Goal: Information Seeking & Learning: Learn about a topic

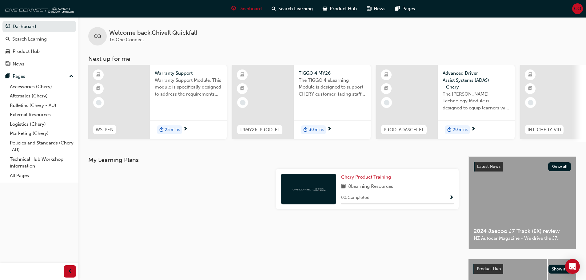
click at [386, 189] on span "8 Learning Resources" at bounding box center [370, 187] width 45 height 8
click at [373, 180] on span "Chery Product Training" at bounding box center [366, 177] width 50 height 6
click at [22, 38] on div "Search Learning" at bounding box center [29, 39] width 34 height 7
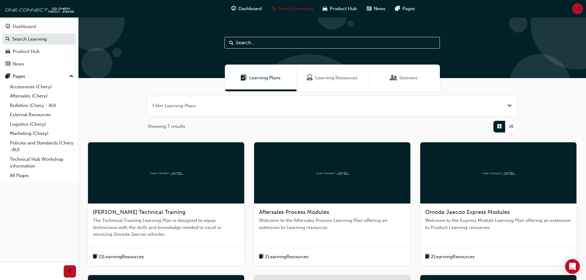
click at [322, 80] on span "Learning Resources" at bounding box center [336, 77] width 42 height 7
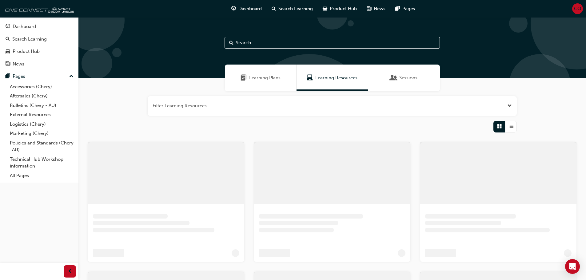
click at [198, 104] on button "button" at bounding box center [332, 106] width 369 height 20
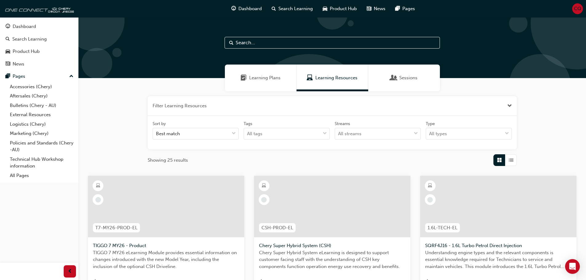
click at [208, 105] on button "button" at bounding box center [332, 106] width 369 height 20
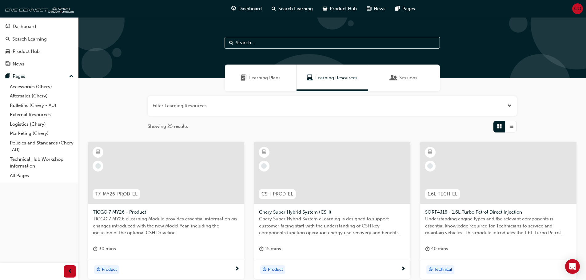
click at [205, 102] on button "button" at bounding box center [332, 106] width 369 height 20
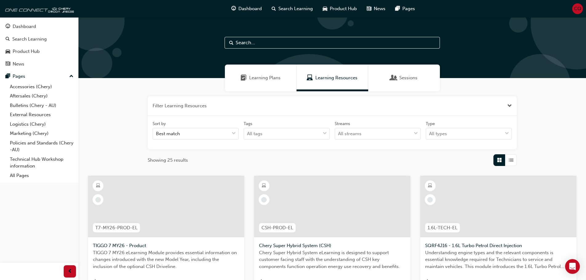
click at [238, 39] on input "text" at bounding box center [332, 43] width 215 height 12
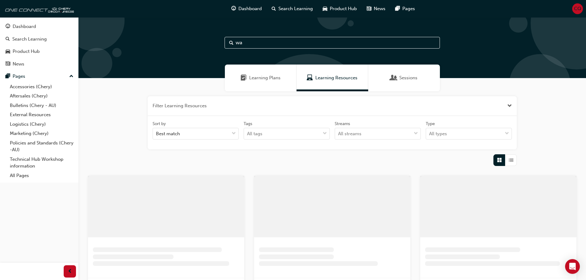
type input "w"
type input "p"
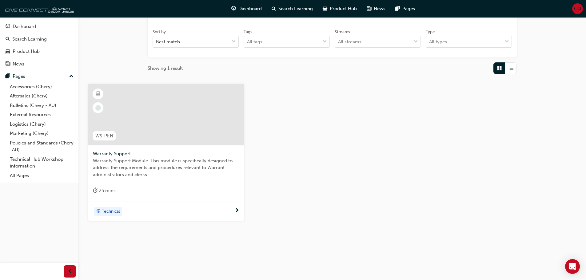
scroll to position [92, 0]
type input "warranty"
click at [139, 124] on div at bounding box center [166, 115] width 156 height 62
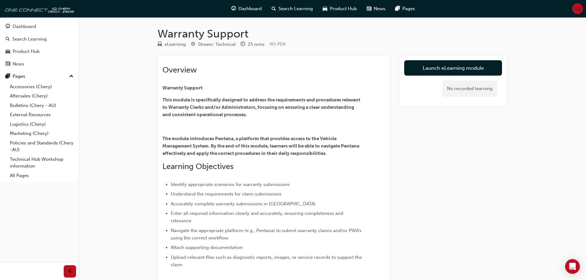
click at [583, 9] on div "CQ" at bounding box center [577, 8] width 11 height 11
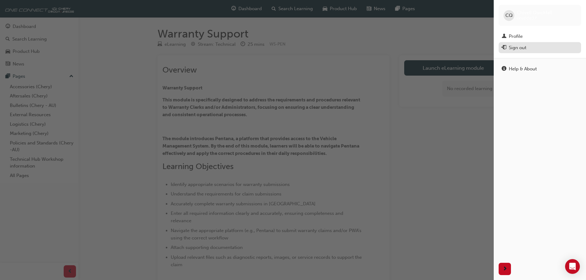
click at [526, 46] on div "Sign out" at bounding box center [518, 47] width 18 height 7
